Goal: Navigation & Orientation: Go to known website

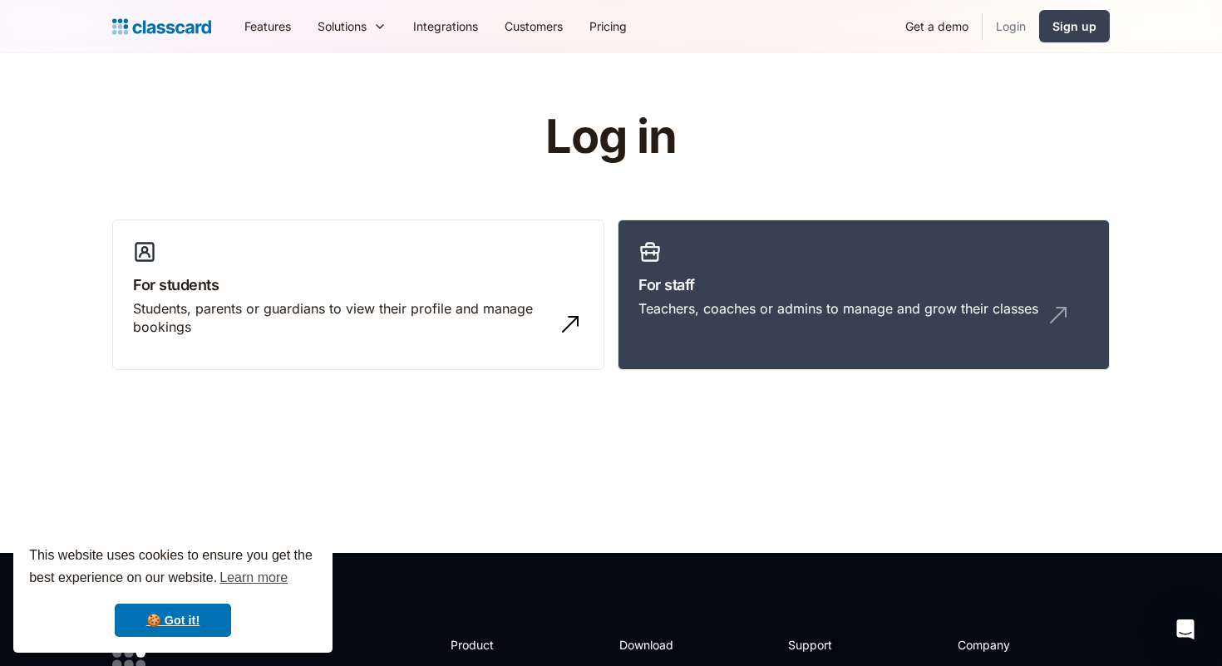
click at [1022, 22] on link "Login" at bounding box center [1010, 25] width 57 height 37
click at [736, 236] on link "For staff Teachers, coaches or admins to manage and grow their classes" at bounding box center [864, 294] width 492 height 151
